Goal: Information Seeking & Learning: Learn about a topic

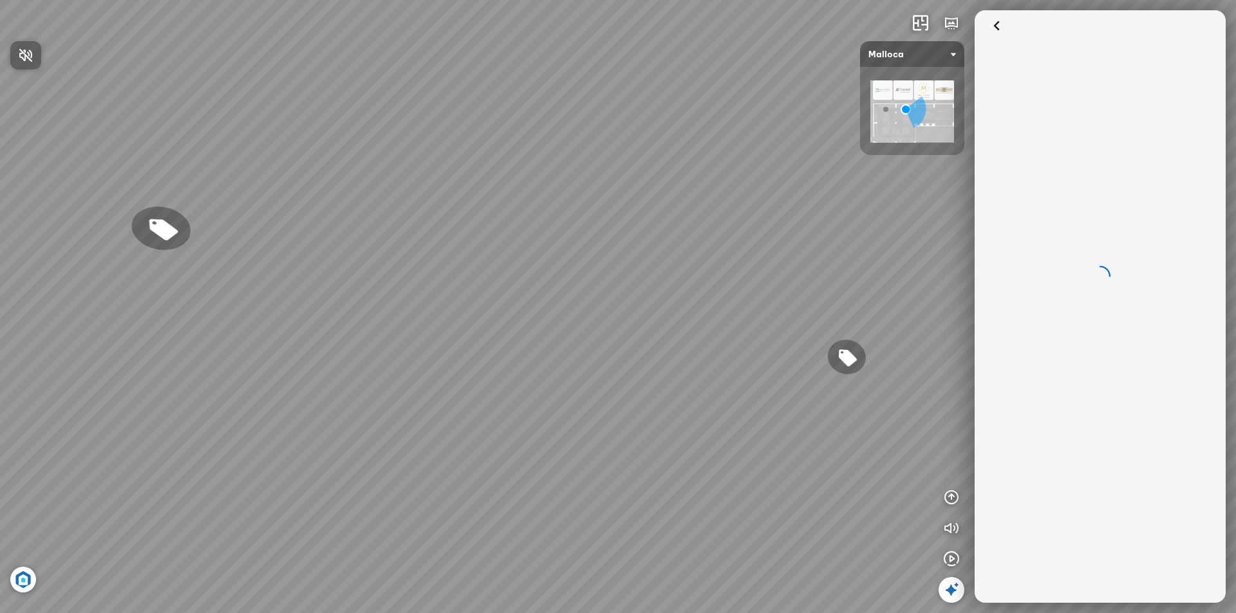
drag, startPoint x: 696, startPoint y: 404, endPoint x: 603, endPoint y: 410, distance: 92.9
click at [602, 411] on div at bounding box center [618, 306] width 1236 height 613
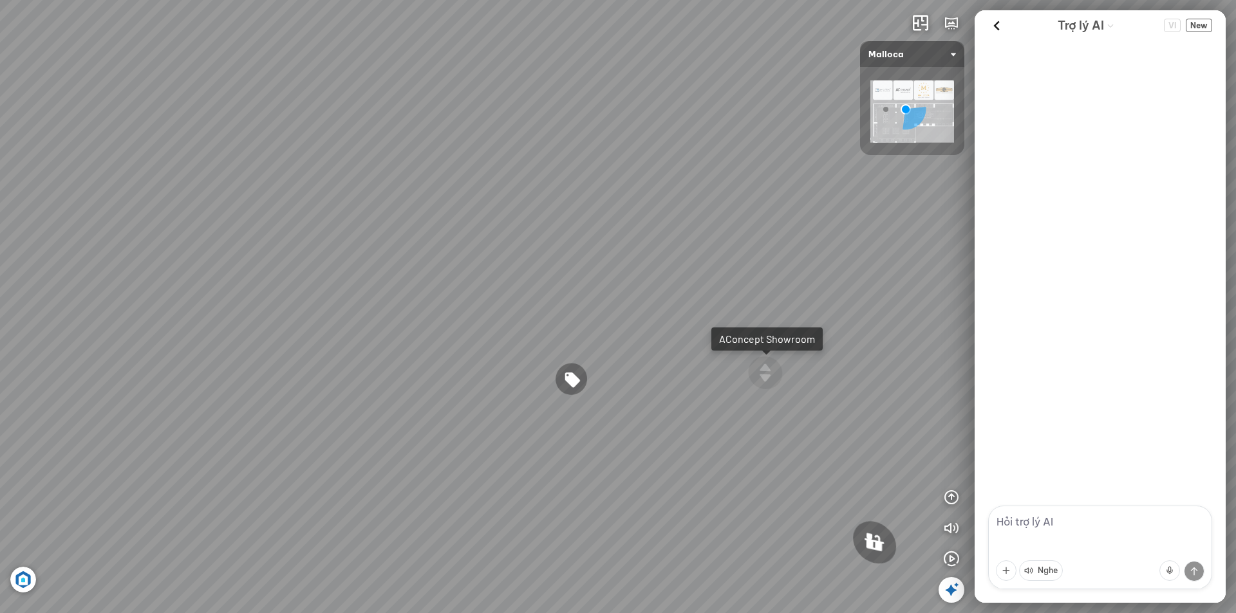
drag, startPoint x: 619, startPoint y: 369, endPoint x: 414, endPoint y: 392, distance: 206.0
click at [414, 392] on div "Chậu rửa chén hai hộc bán thủ công Malloca MS 610T 9.460.000 VND Máy hút khói k…" at bounding box center [618, 306] width 1236 height 613
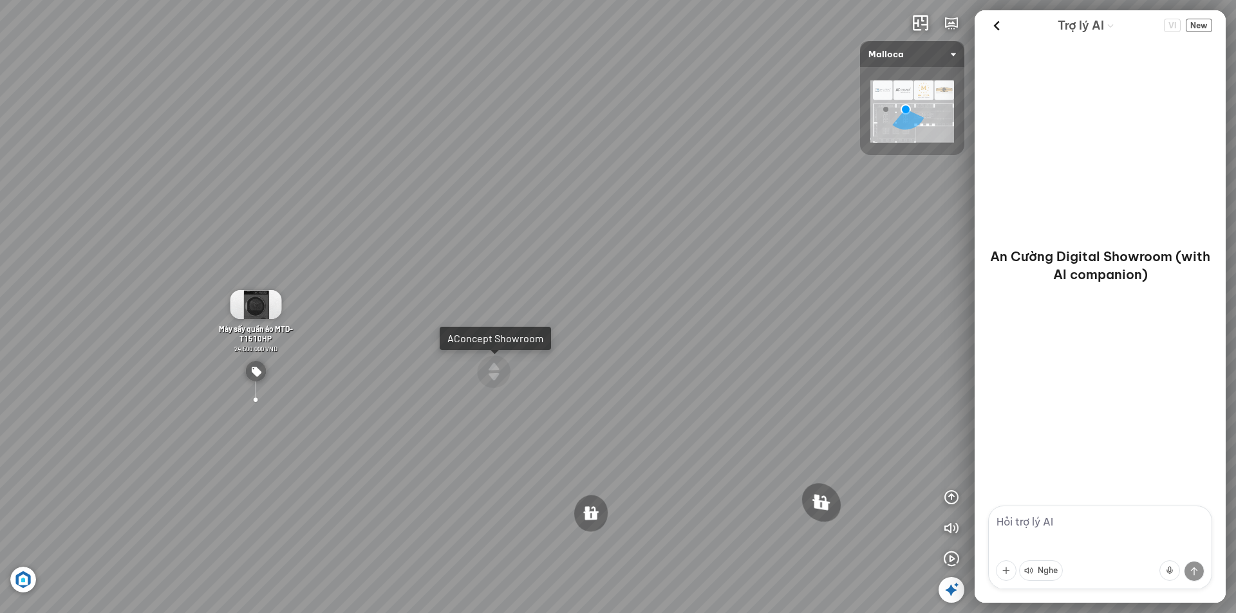
drag, startPoint x: 377, startPoint y: 389, endPoint x: 351, endPoint y: 389, distance: 25.7
click at [351, 389] on div "Chậu rửa chén hai hộc bán thủ công Malloca MS 610T 9.460.000 VND Máy hút khói k…" at bounding box center [618, 306] width 1236 height 613
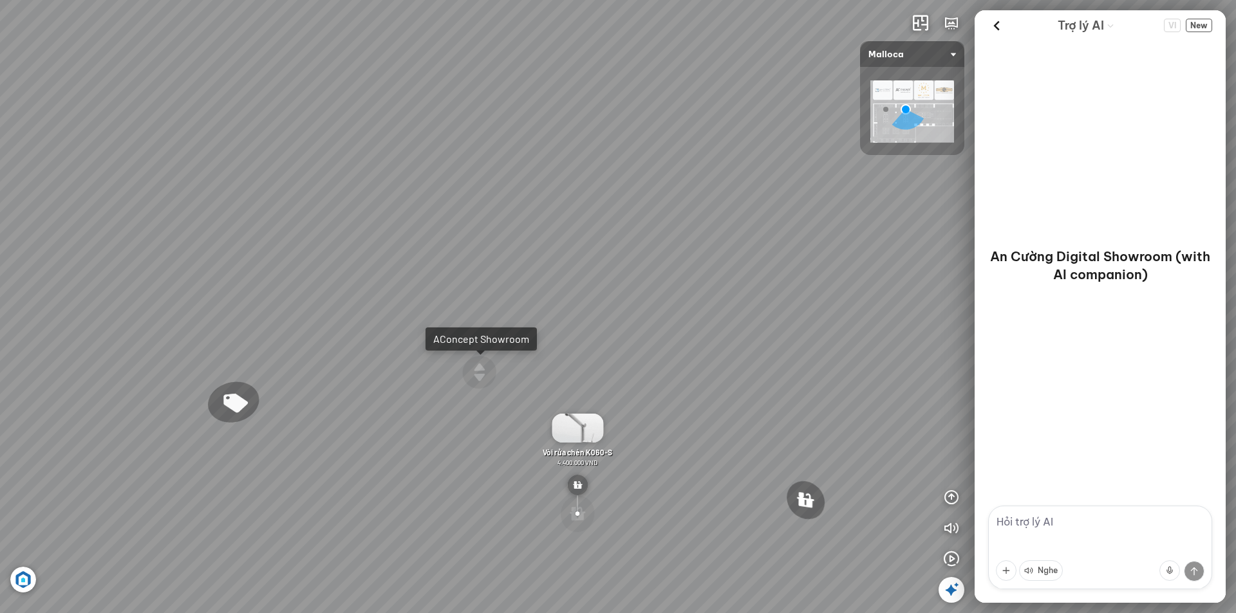
click at [544, 366] on div "Chậu rửa chén hai hộc bán thủ công Malloca MS 610T 9.460.000 VND Máy hút khói k…" at bounding box center [618, 306] width 1236 height 613
click at [608, 339] on div "Chậu rửa chén hai hộc bán thủ công Malloca MS 610T 9.460.000 VND Máy hút khói k…" at bounding box center [618, 306] width 1236 height 613
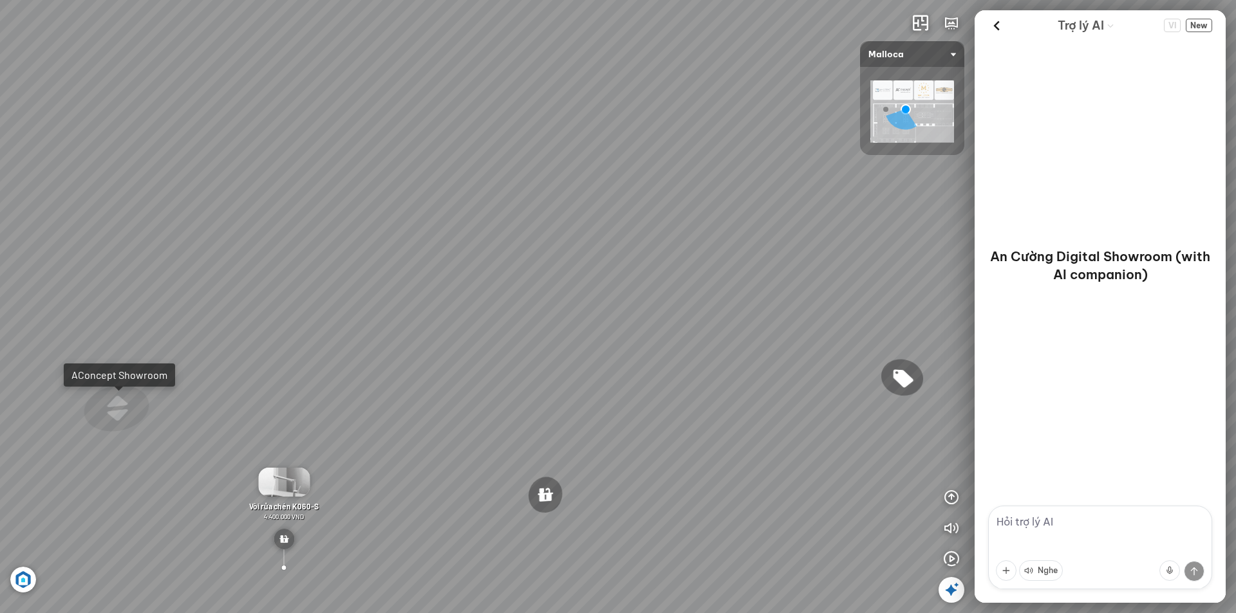
drag, startPoint x: 402, startPoint y: 363, endPoint x: 383, endPoint y: 363, distance: 19.3
click at [383, 363] on div "Chậu rửa chén hai hộc bán thủ công Malloca MS 610T 9.460.000 VND Máy hút khói k…" at bounding box center [618, 306] width 1236 height 613
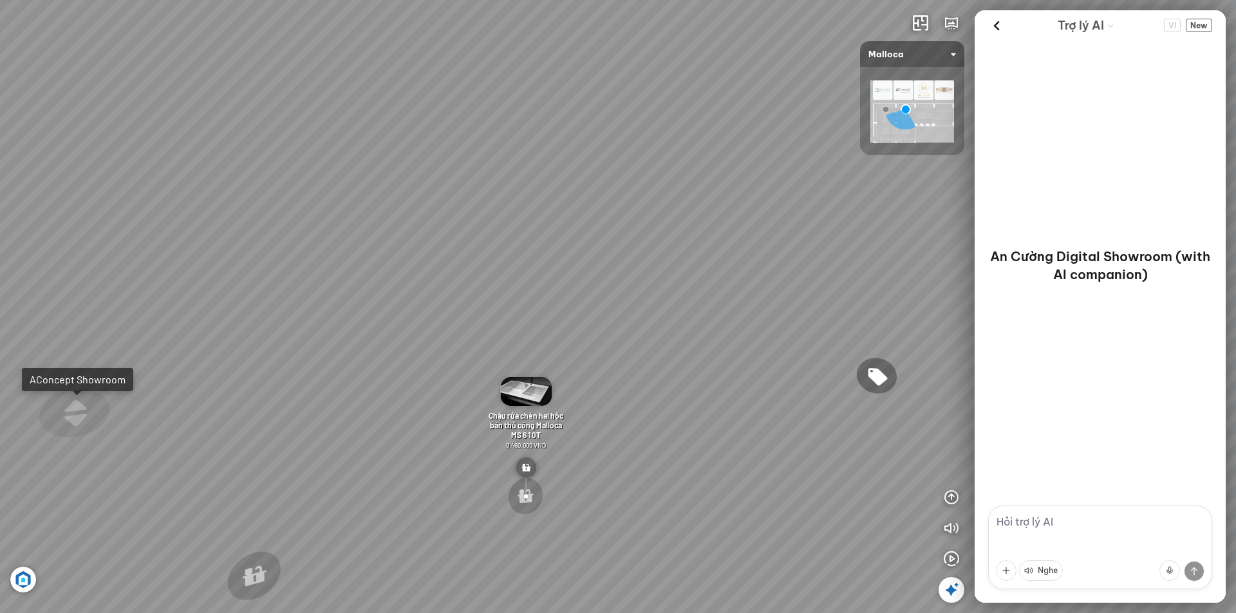
click at [245, 384] on div "Chậu rửa chén hai hộc bán thủ công Malloca MS 610T 9.460.000 VND Máy hút khói k…" at bounding box center [618, 306] width 1236 height 613
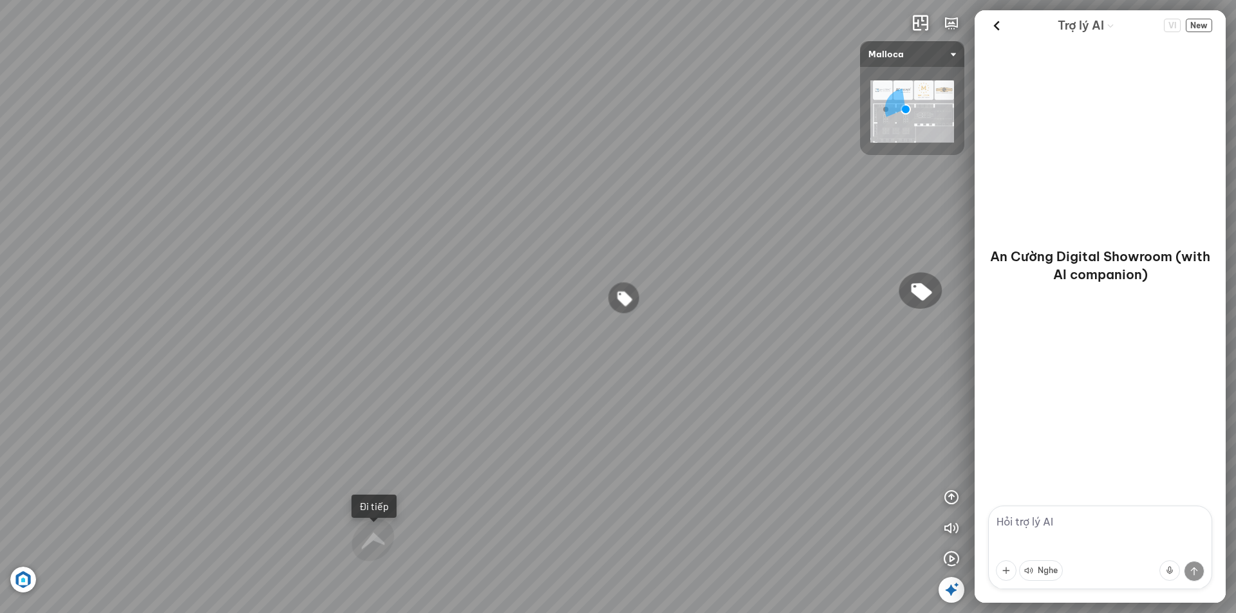
click at [321, 407] on div "Chậu rửa chén hai hộc bán thủ công Malloca MS 610T 9.460.000 VND Máy hút khói k…" at bounding box center [618, 306] width 1236 height 613
drag, startPoint x: 483, startPoint y: 368, endPoint x: 680, endPoint y: 339, distance: 199.1
click at [680, 339] on div "Chậu rửa chén hai hộc bán thủ công Malloca MS 610T 9.460.000 VND Máy hút khói k…" at bounding box center [618, 306] width 1236 height 613
click at [519, 451] on div at bounding box center [523, 448] width 36 height 39
drag, startPoint x: 650, startPoint y: 378, endPoint x: 234, endPoint y: 390, distance: 415.9
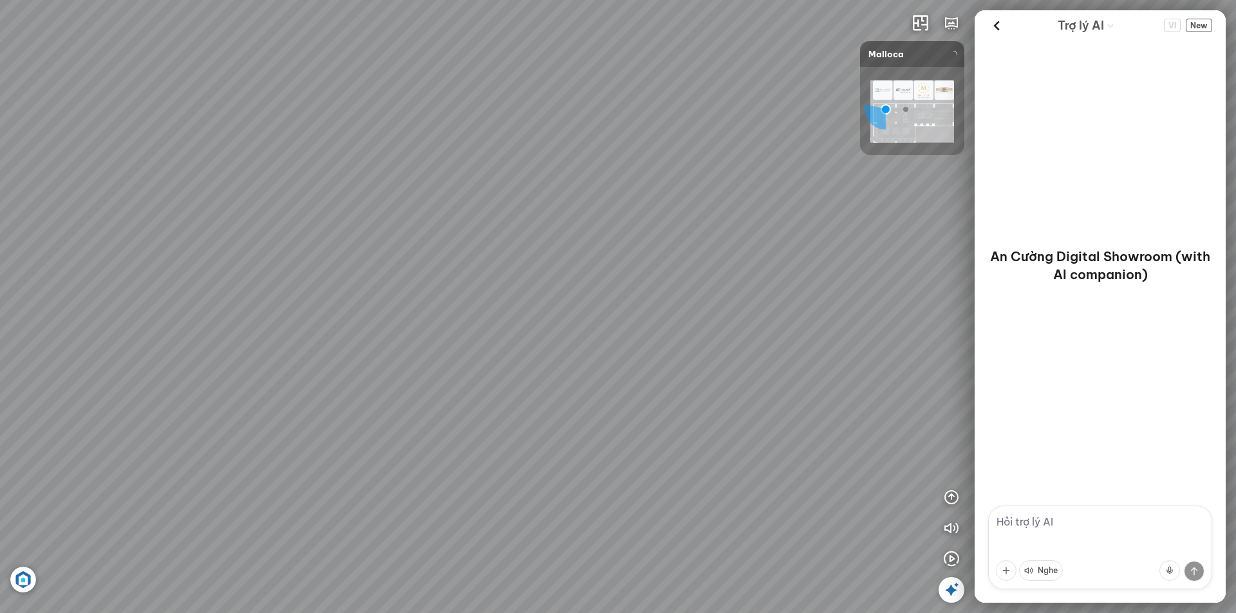
click at [250, 391] on div at bounding box center [618, 306] width 1236 height 613
click at [348, 421] on div "Chậu rửa chén MS 6075 6.710.000 VND Vòi chậu rửa chén MF-043 7.920.000 VND Vòi …" at bounding box center [618, 306] width 1236 height 613
click at [348, 468] on div "Chậu rửa chén MS 6075 6.710.000 VND Vòi chậu rửa chén MF-043 7.920.000 VND Vòi …" at bounding box center [618, 306] width 1236 height 613
drag, startPoint x: 575, startPoint y: 453, endPoint x: 514, endPoint y: 450, distance: 61.2
click at [514, 450] on div "Chậu rửa chén MS 6075 6.710.000 VND Vòi chậu rửa chén MF-043 7.920.000 VND Vòi …" at bounding box center [618, 306] width 1236 height 613
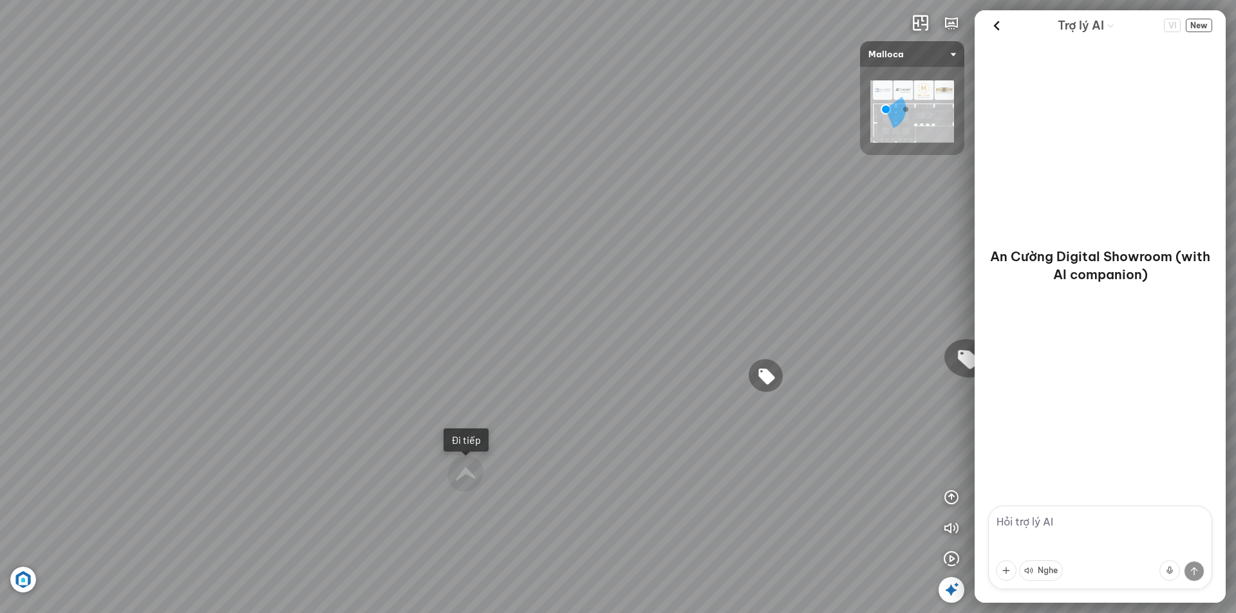
click at [452, 404] on div "Chậu rửa chén MS 6075 6.710.000 VND Vòi chậu rửa chén MF-043 7.920.000 VND Vòi …" at bounding box center [618, 306] width 1236 height 613
click at [904, 88] on img at bounding box center [912, 111] width 84 height 62
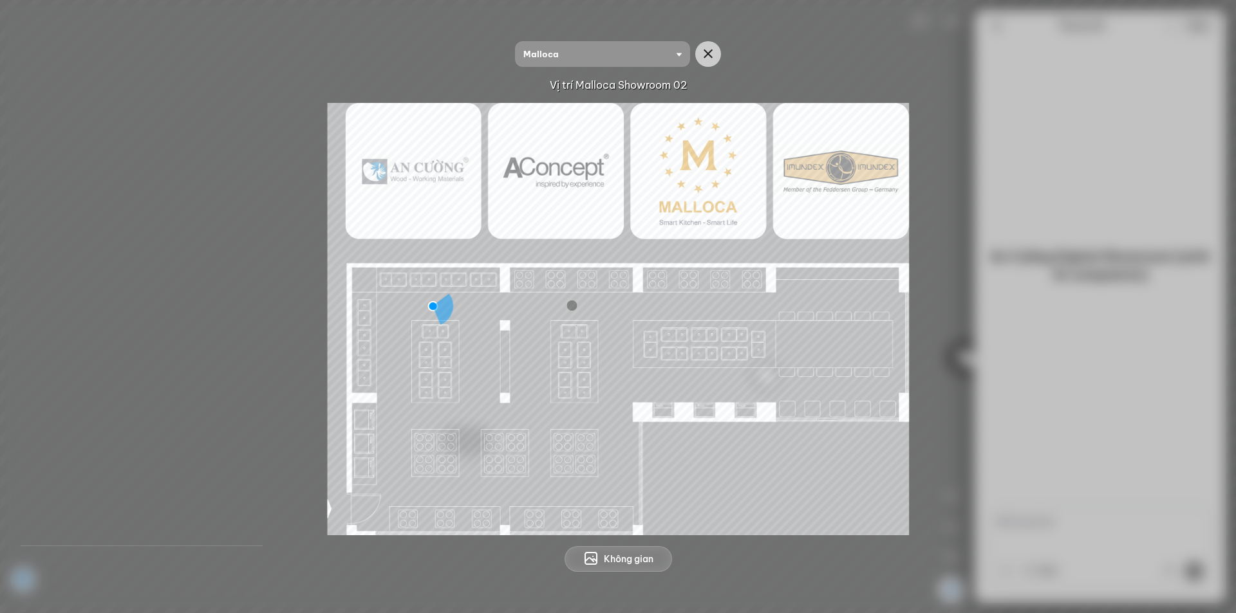
click at [534, 303] on img at bounding box center [619, 319] width 582 height 433
click at [572, 307] on div at bounding box center [572, 306] width 10 height 10
